Goal: Task Accomplishment & Management: Manage account settings

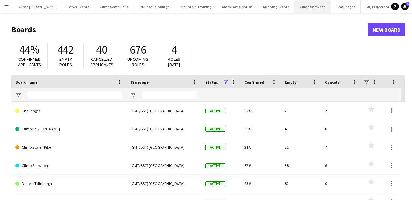
click at [294, 4] on button "Climb Snowdon Close" at bounding box center [312, 6] width 37 height 13
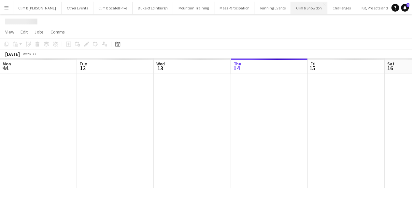
scroll to position [0, 156]
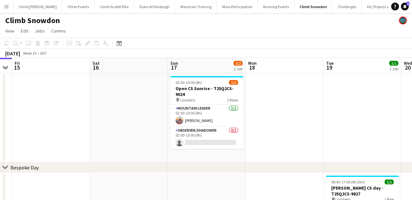
drag, startPoint x: 278, startPoint y: 109, endPoint x: 133, endPoint y: 109, distance: 144.6
click at [133, 109] on app-calendar-viewport "Mon 11 Tue 12 Wed 13 Thu 14 Fri 15 Sat 16 Sun 17 1/2 1 Job Mon 18 Tue 19 1/1 1 …" at bounding box center [206, 164] width 412 height 212
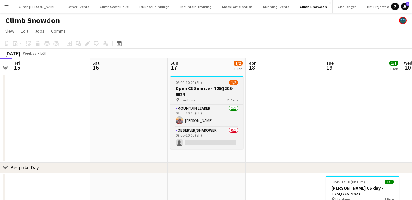
scroll to position [0, 300]
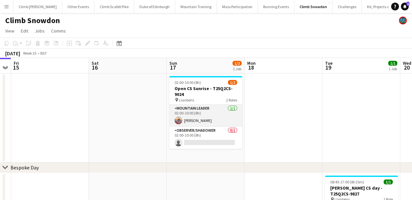
click at [208, 118] on app-card-role "Mountain Leader [DATE] 02:00-10:00 (8h) [PERSON_NAME]" at bounding box center [205, 116] width 73 height 22
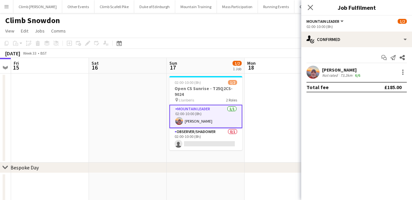
click at [324, 73] on div "Not rated" at bounding box center [330, 75] width 17 height 5
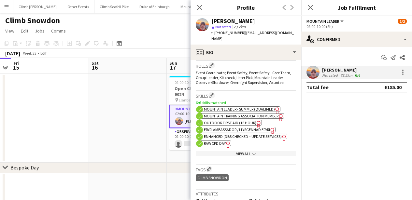
scroll to position [272, 0]
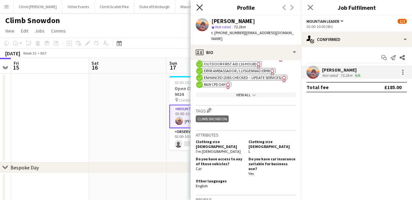
click at [201, 7] on icon "Close pop-in" at bounding box center [199, 7] width 6 height 6
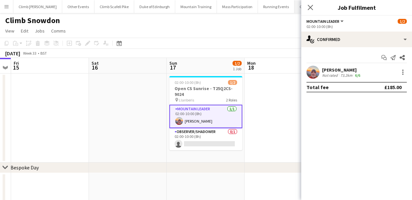
click at [308, 7] on icon "Close pop-in" at bounding box center [310, 7] width 5 height 5
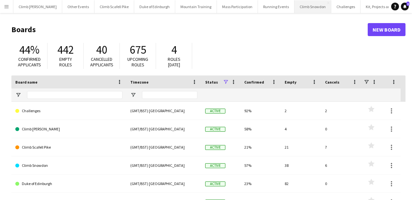
click at [301, 9] on button "Climb Snowdon Close" at bounding box center [312, 6] width 37 height 13
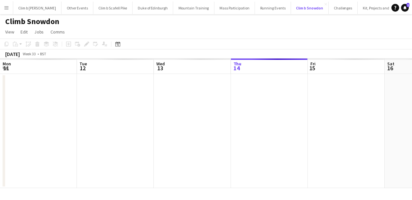
scroll to position [0, 156]
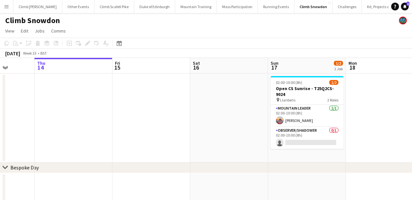
drag, startPoint x: 271, startPoint y: 123, endPoint x: 17, endPoint y: 126, distance: 254.7
click at [11, 127] on app-calendar-viewport "Mon 11 Tue 12 Wed 13 Thu 14 Fri 15 Sat 16 Sun 17 1/2 1 Job Mon 18 Tue 19 1/1 1 …" at bounding box center [206, 164] width 412 height 212
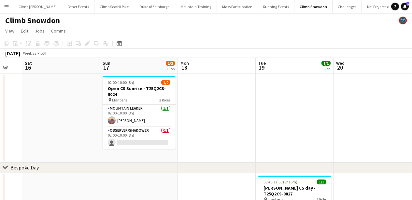
drag, startPoint x: 220, startPoint y: 125, endPoint x: 130, endPoint y: 122, distance: 89.9
click at [117, 126] on app-calendar-viewport "Wed 13 Thu 14 Fri 15 Sat 16 Sun 17 1/2 1 Job Mon 18 Tue 19 1/1 1 Job Wed 20 Thu…" at bounding box center [206, 164] width 412 height 212
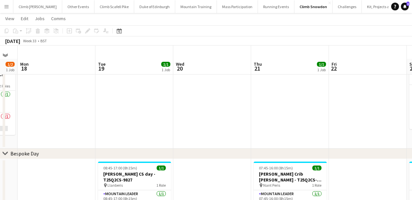
scroll to position [69, 0]
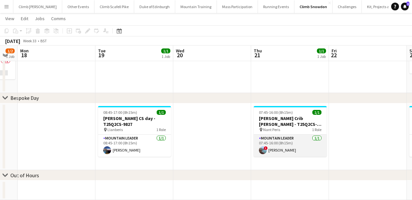
click at [279, 152] on app-card-role "Mountain Leader 1/1 07:45-16:00 (8h15m) ! Jenny Dart" at bounding box center [290, 146] width 73 height 22
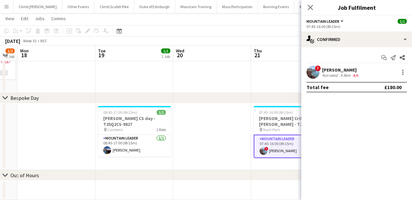
click at [317, 69] on span "!" at bounding box center [318, 68] width 6 height 6
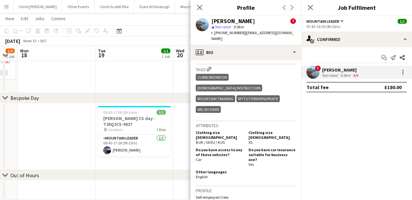
scroll to position [383, 0]
